Goal: Task Accomplishment & Management: Manage account settings

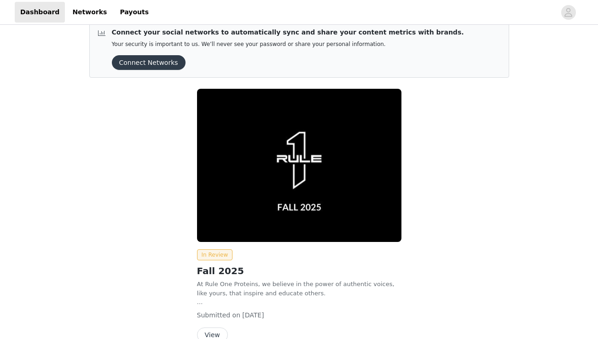
scroll to position [64, 0]
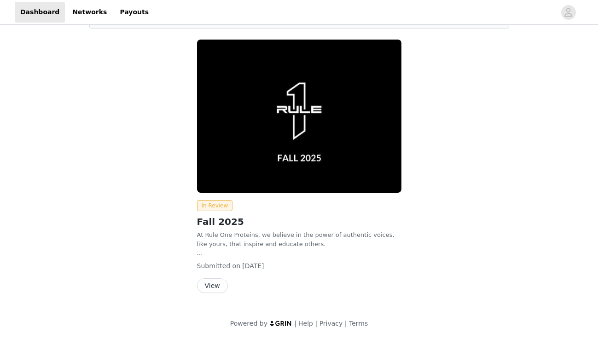
click at [208, 274] on div "In Review Fall 2025 At Rule One Proteins, we believe in the power of authentic …" at bounding box center [299, 246] width 204 height 93
click at [214, 282] on button "View" at bounding box center [212, 285] width 31 height 15
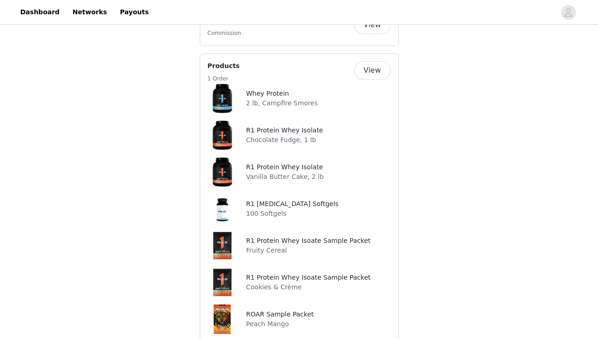
scroll to position [640, 0]
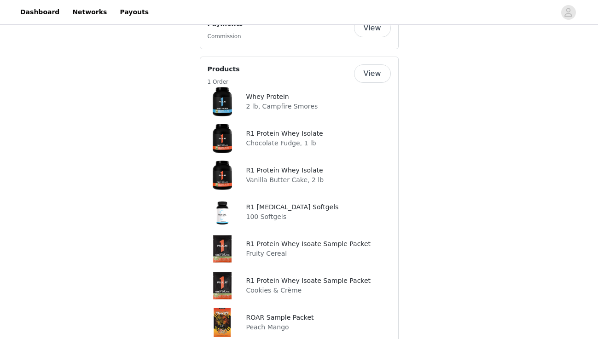
click at [266, 102] on p "2 lb, Campfire Smores" at bounding box center [282, 107] width 72 height 10
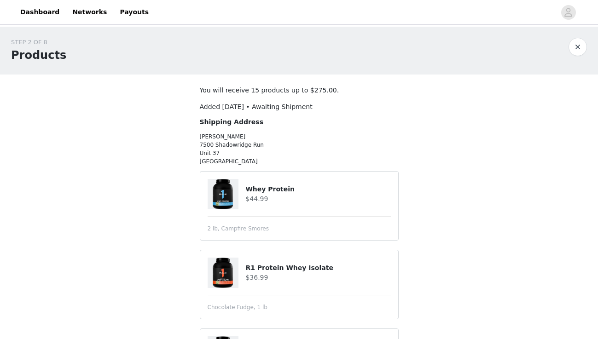
click at [584, 41] on button "button" at bounding box center [577, 47] width 18 height 18
